Goal: Transaction & Acquisition: Register for event/course

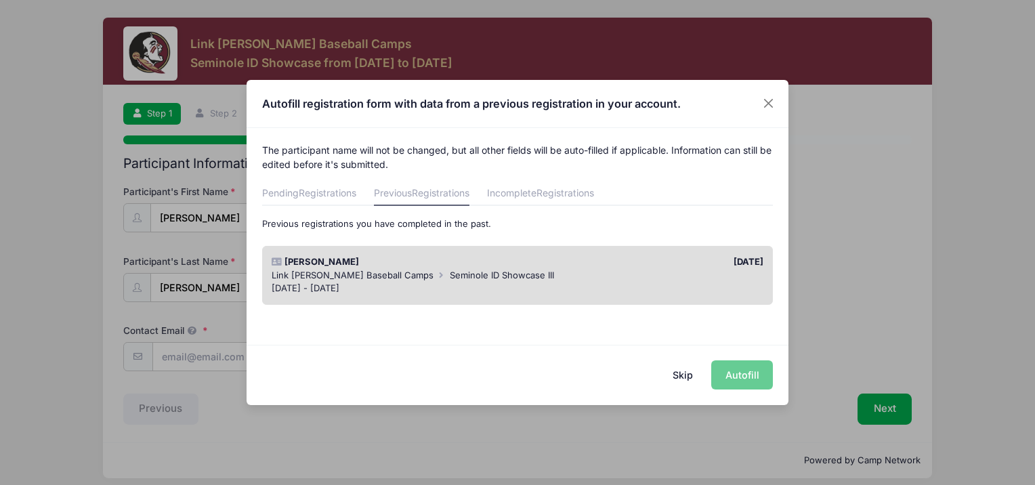
click at [748, 377] on div "Skip Autofill" at bounding box center [517, 375] width 542 height 60
click at [450, 270] on span "Seminole ID Showcase III" at bounding box center [502, 274] width 104 height 11
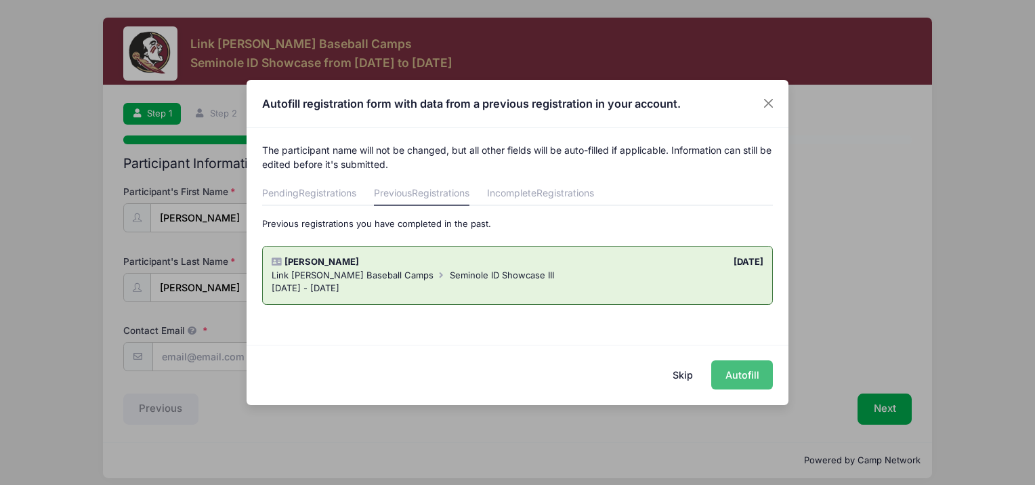
click at [748, 374] on button "Autofill" at bounding box center [742, 374] width 62 height 29
type input "[EMAIL_ADDRESS][DOMAIN_NAME]"
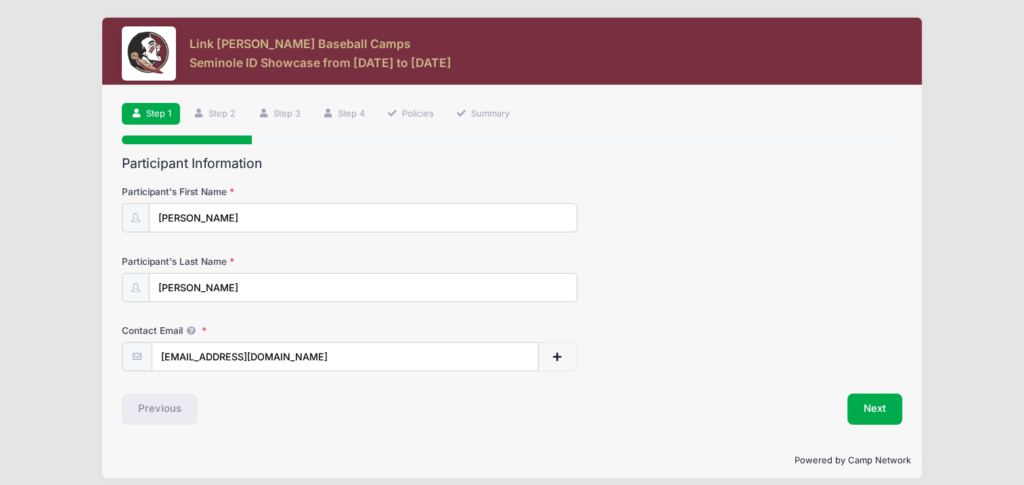
scroll to position [9, 0]
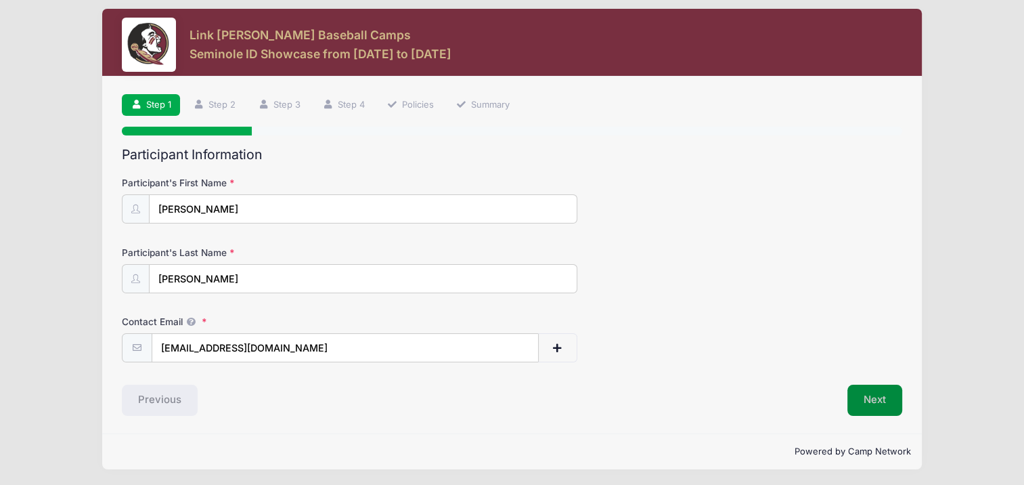
click at [875, 393] on button "Next" at bounding box center [875, 400] width 55 height 31
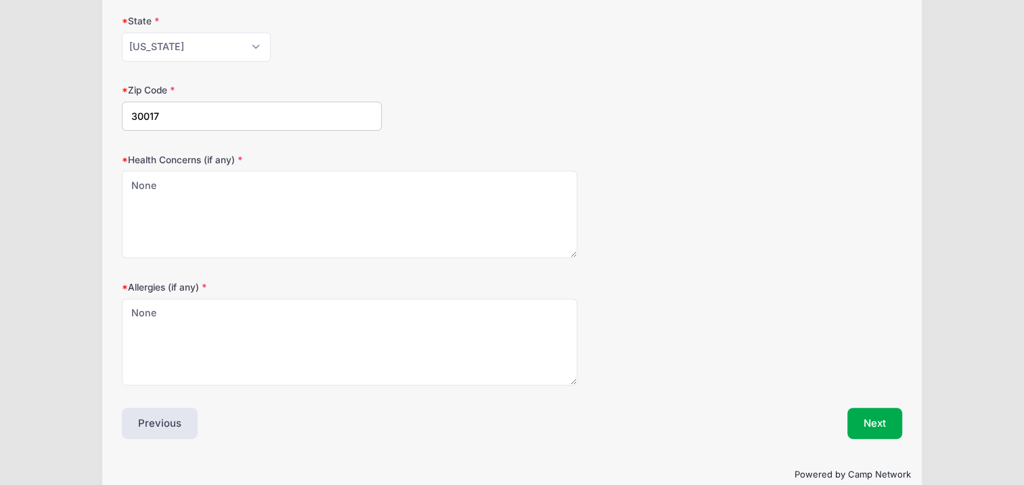
scroll to position [402, 0]
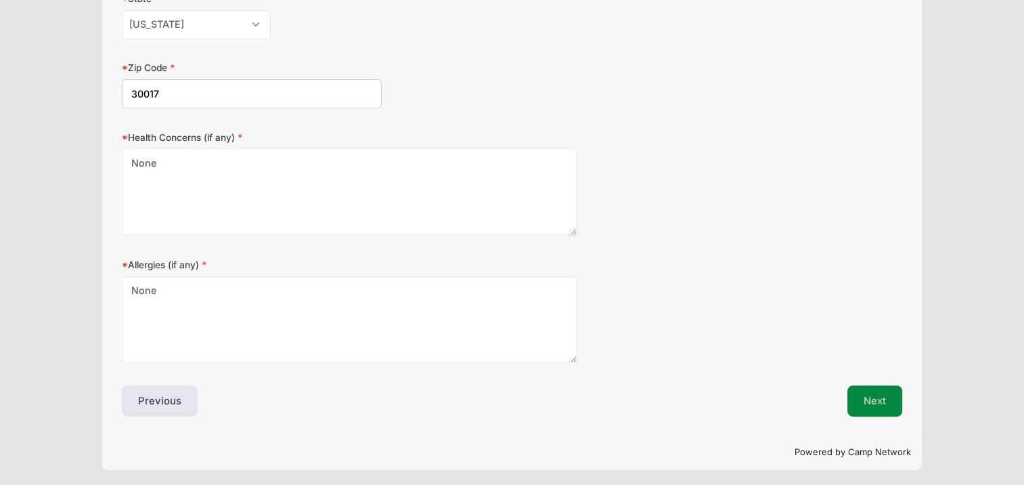
click at [884, 404] on button "Next" at bounding box center [875, 400] width 55 height 31
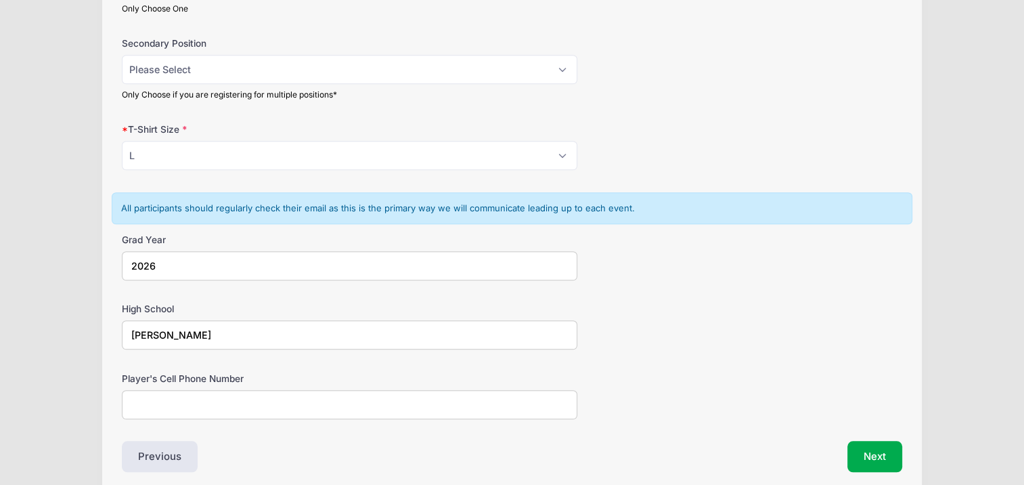
scroll to position [880, 0]
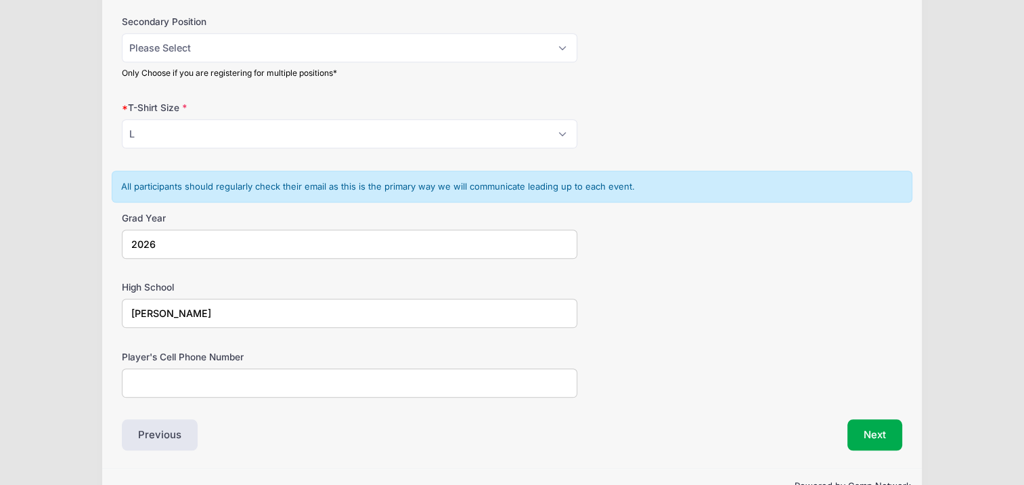
click at [214, 381] on input "Player's Cell Phone Number" at bounding box center [349, 382] width 455 height 29
type input "4704185732"
click at [875, 432] on button "Next" at bounding box center [875, 434] width 55 height 31
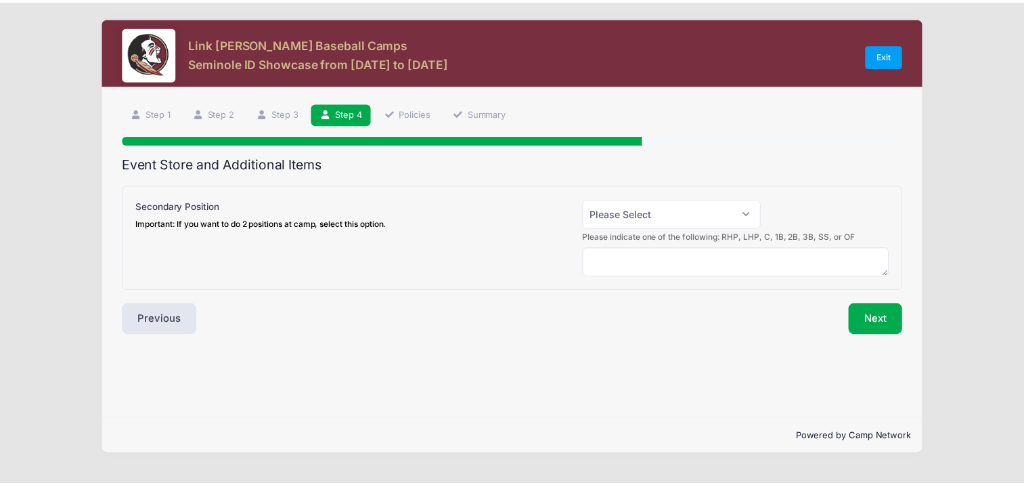
scroll to position [0, 0]
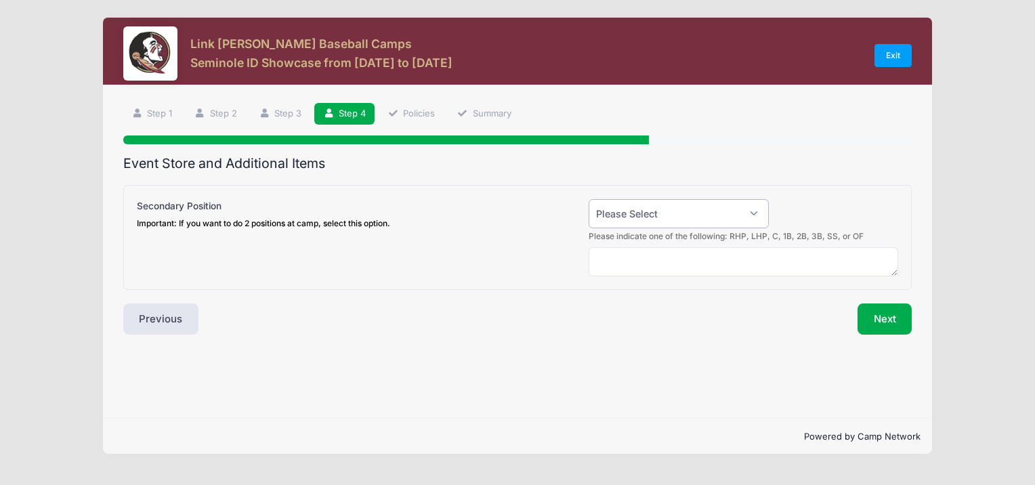
click at [755, 221] on select "Please Select Yes (+$50.00) No" at bounding box center [678, 213] width 180 height 29
click at [785, 207] on div at bounding box center [839, 214] width 129 height 30
click at [882, 322] on button "Next" at bounding box center [884, 318] width 55 height 31
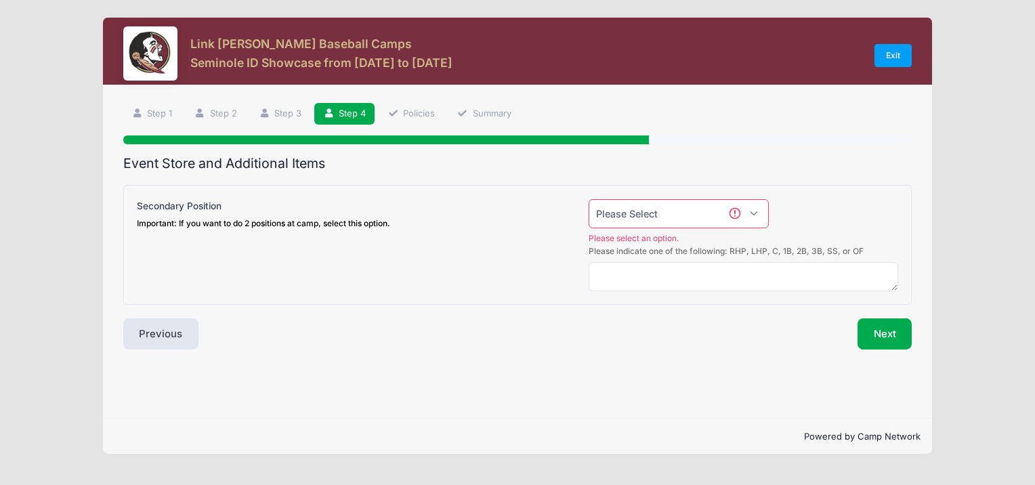
click at [754, 209] on select "Please Select Yes (+$50.00) No" at bounding box center [678, 213] width 180 height 29
select select "0"
click at [588, 199] on select "Please Select Yes (+$50.00) No" at bounding box center [678, 213] width 180 height 29
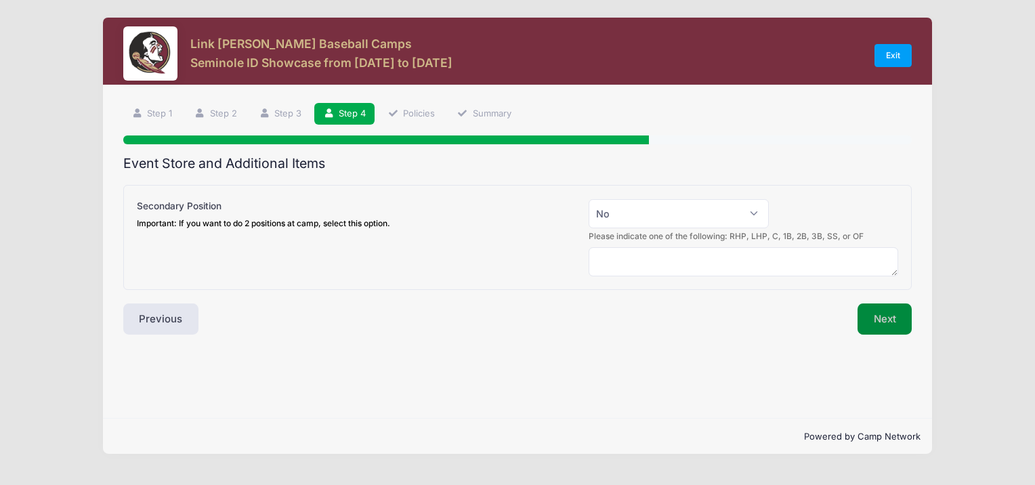
click at [882, 325] on button "Next" at bounding box center [884, 318] width 55 height 31
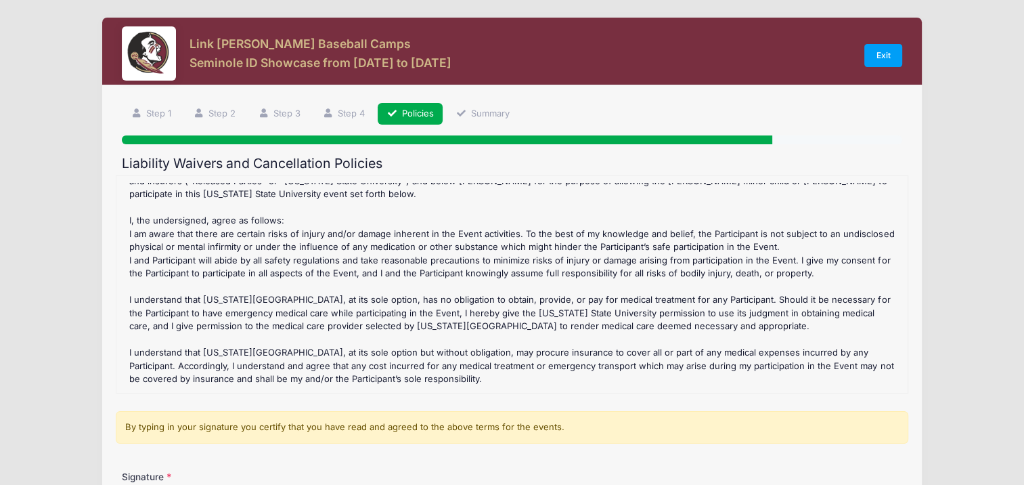
scroll to position [173, 0]
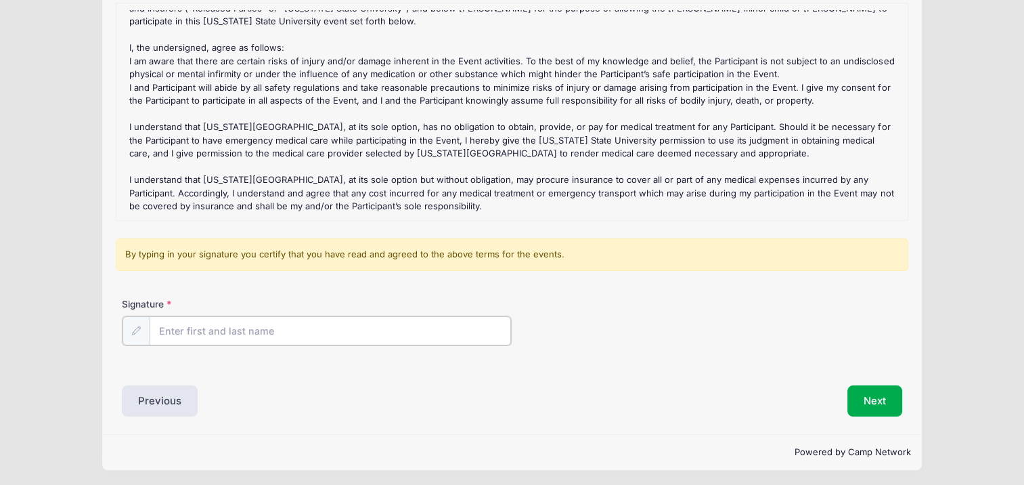
click at [217, 339] on input "Signature" at bounding box center [331, 330] width 362 height 29
type input "Maurice woodard"
click at [867, 404] on button "Next" at bounding box center [875, 399] width 55 height 31
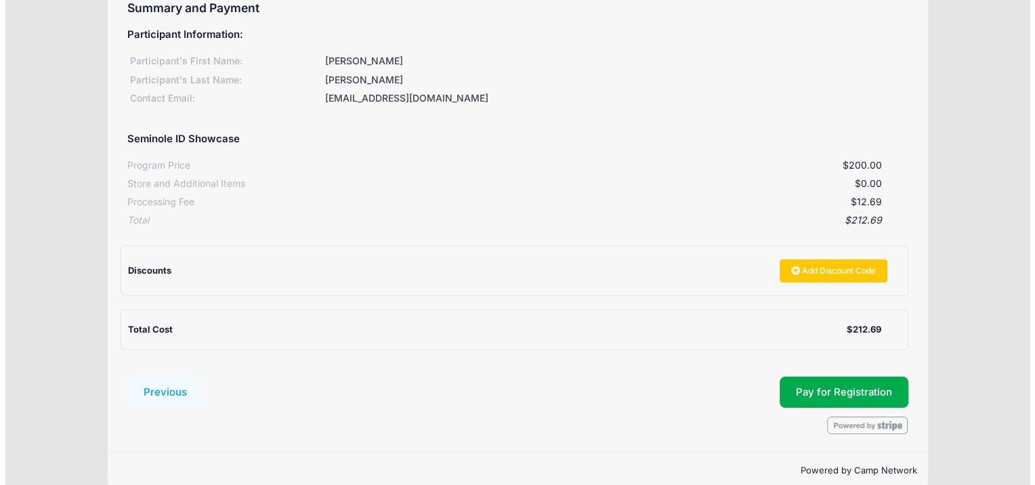
scroll to position [174, 0]
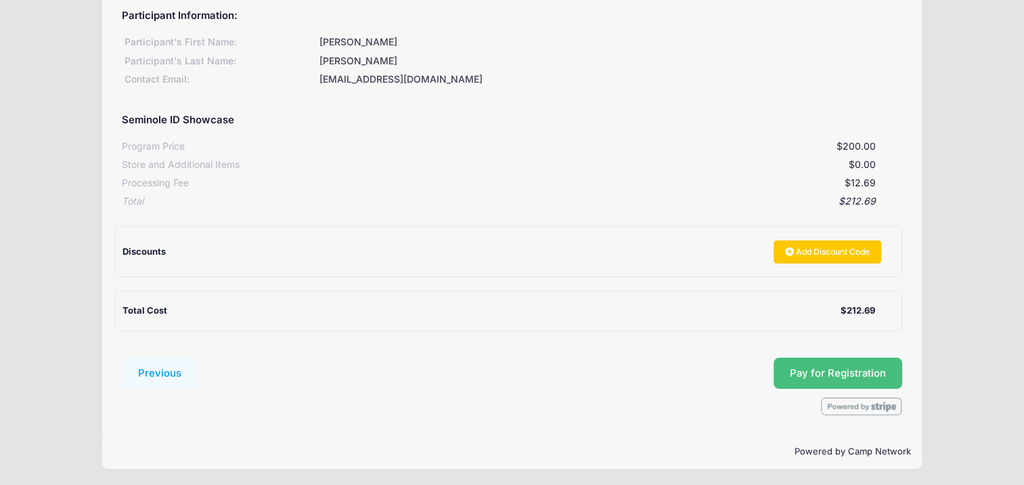
click at [845, 368] on button "Pay for Registration" at bounding box center [838, 373] width 129 height 31
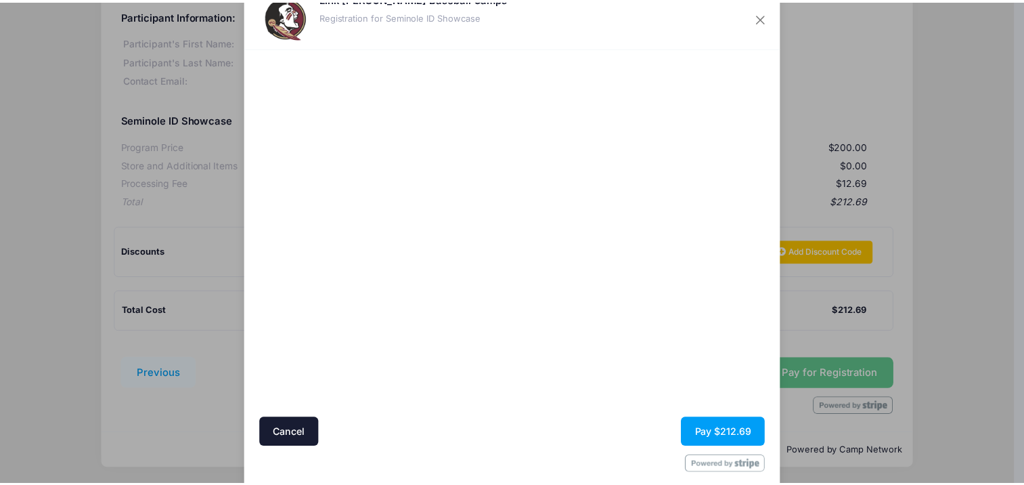
scroll to position [60, 0]
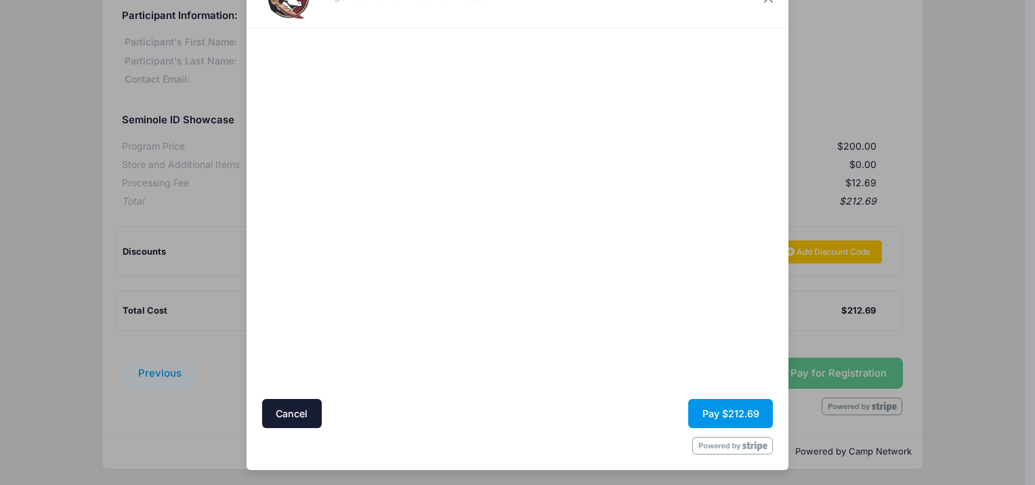
click at [723, 411] on button "Pay $212.69" at bounding box center [730, 413] width 85 height 29
